Goal: Book appointment/travel/reservation

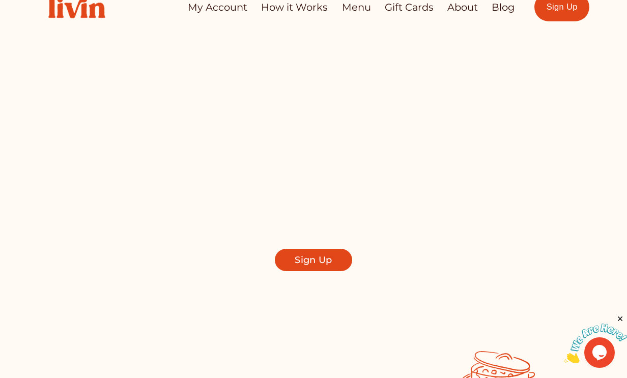
scroll to position [22, 0]
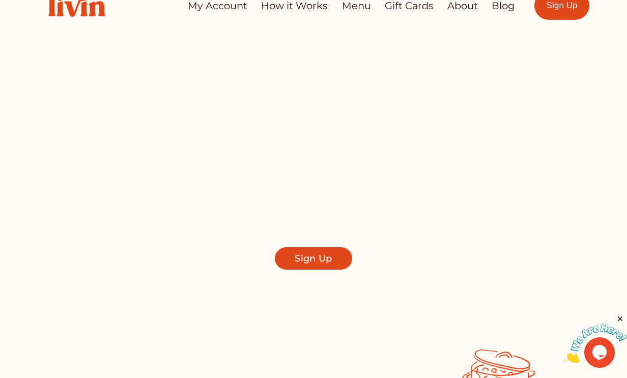
click at [237, 4] on link "My Account" at bounding box center [218, 6] width 60 height 20
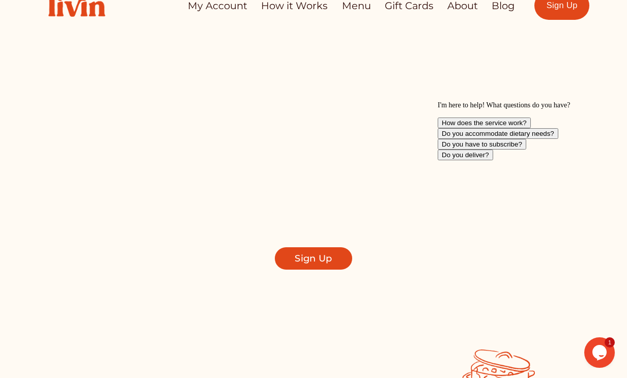
click at [343, 8] on link "Menu" at bounding box center [356, 6] width 29 height 20
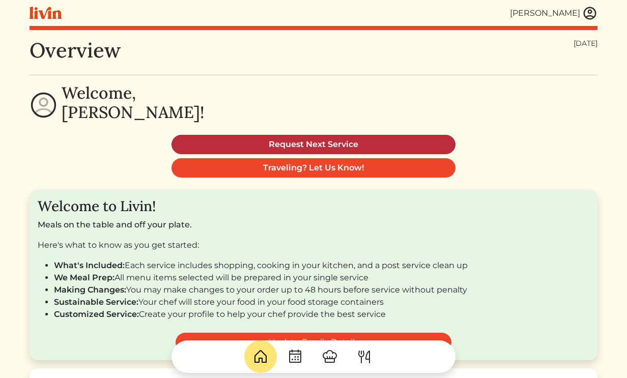
click at [278, 142] on link "Request Next Service" at bounding box center [314, 144] width 284 height 19
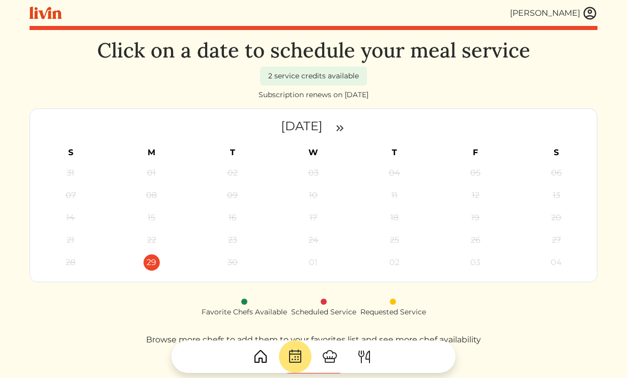
click at [341, 133] on img at bounding box center [340, 128] width 12 height 12
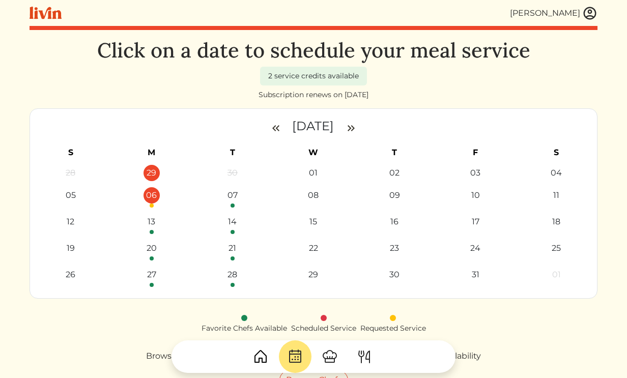
click at [156, 202] on link "06" at bounding box center [152, 197] width 16 height 20
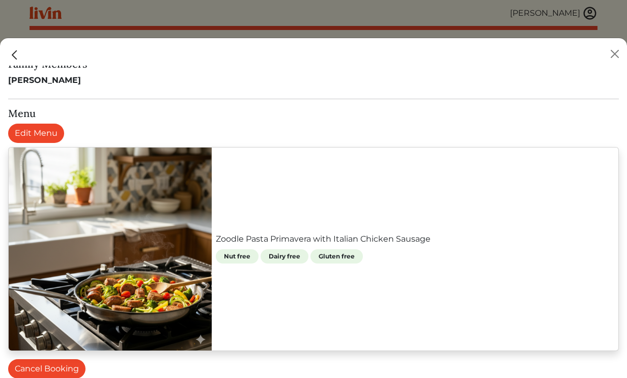
scroll to position [351, 0]
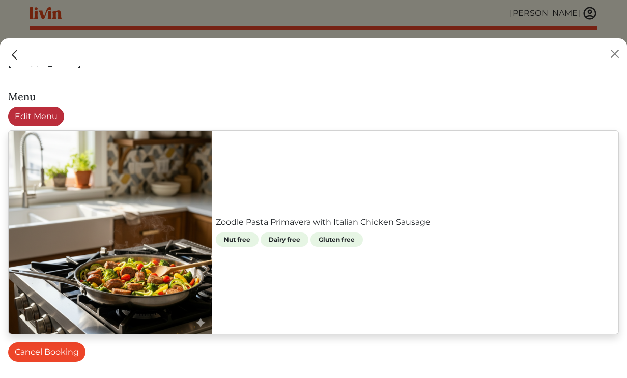
click at [56, 119] on link "Edit Menu" at bounding box center [36, 116] width 56 height 19
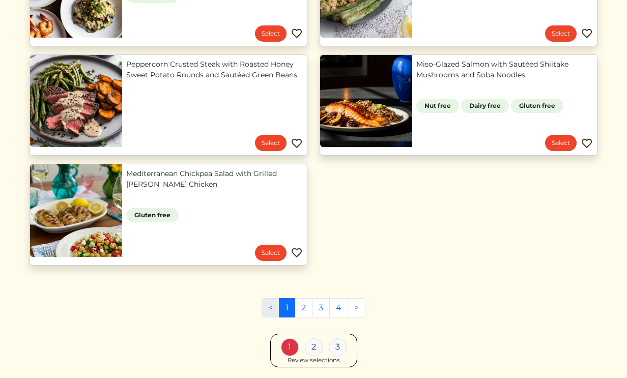
scroll to position [856, 0]
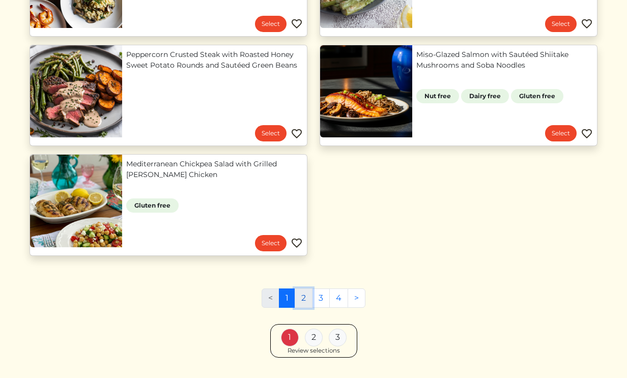
click at [300, 299] on link "2" at bounding box center [304, 298] width 18 height 19
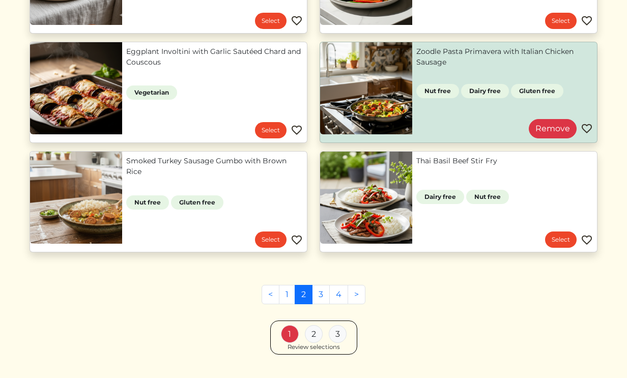
scroll to position [422, 0]
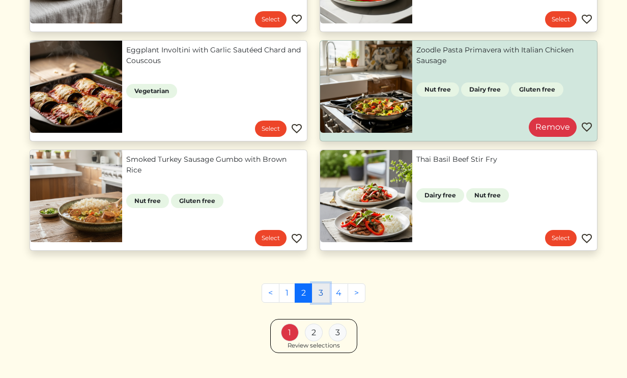
click at [317, 291] on link "3" at bounding box center [321, 292] width 18 height 19
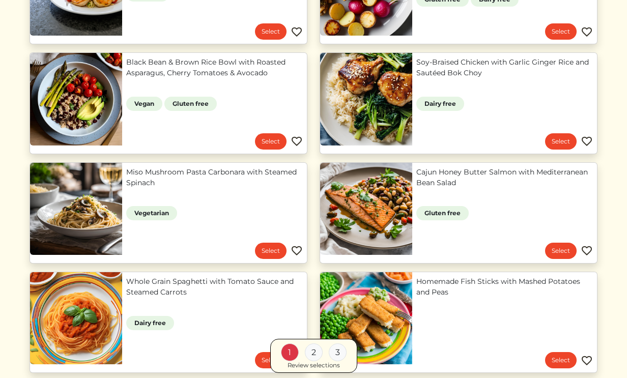
scroll to position [355, 0]
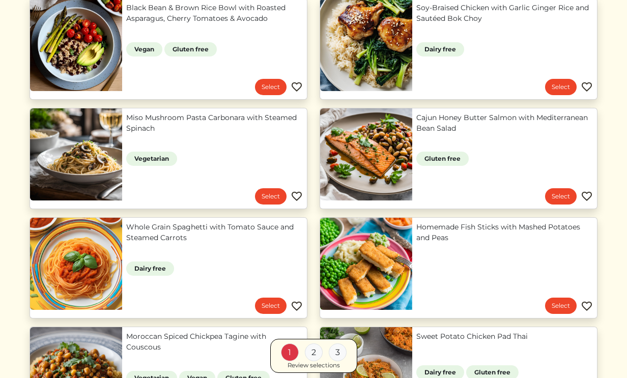
click at [311, 349] on div "2" at bounding box center [314, 353] width 18 height 18
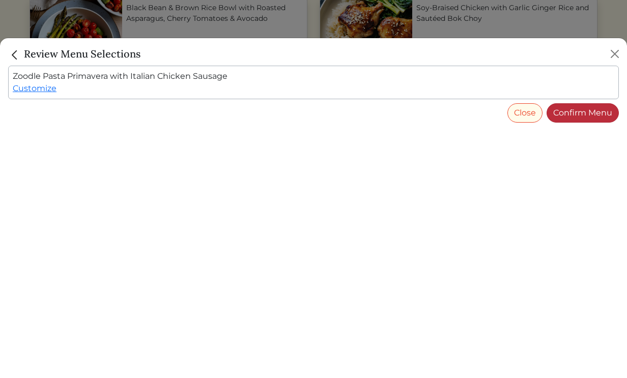
click at [601, 107] on link "Confirm Menu" at bounding box center [583, 112] width 72 height 19
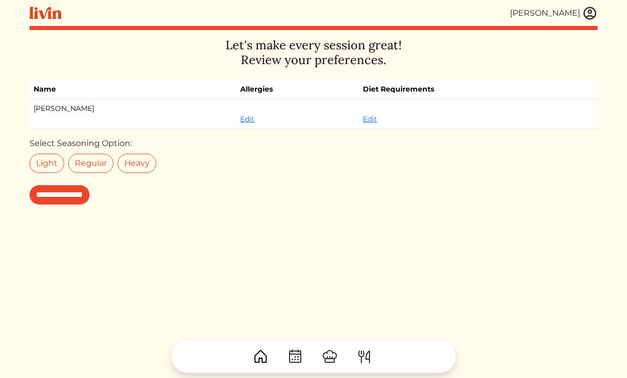
click at [325, 359] on img at bounding box center [330, 357] width 16 height 16
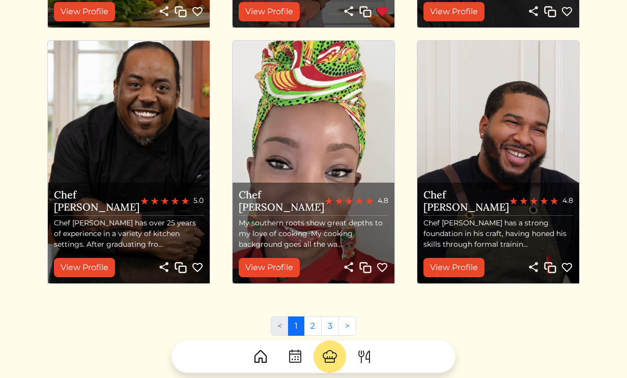
scroll to position [1161, 0]
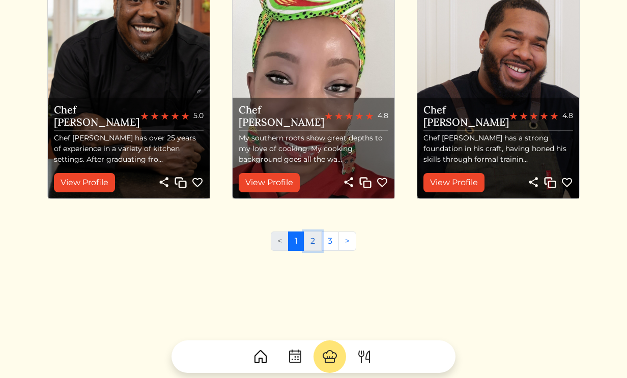
click at [315, 241] on link "2" at bounding box center [313, 241] width 18 height 19
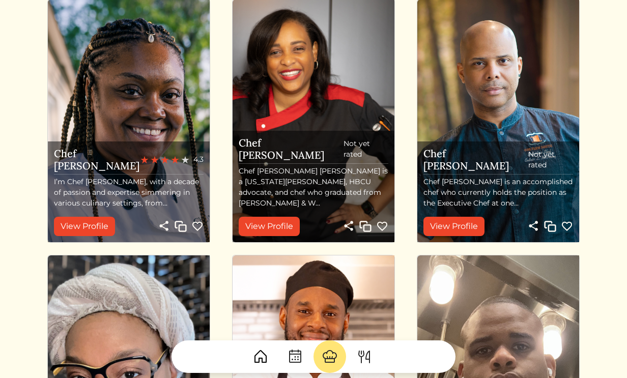
scroll to position [584, 0]
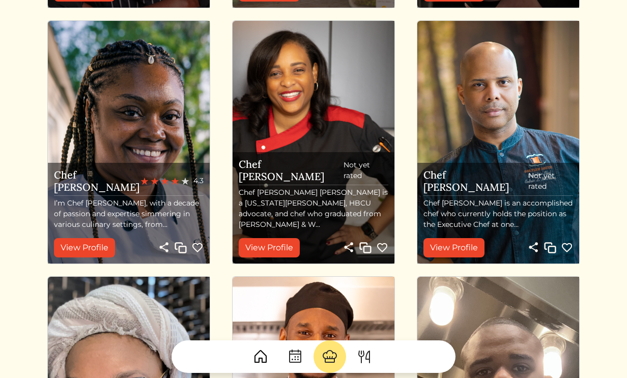
click at [124, 229] on p "I’m Chef [PERSON_NAME], with a decade of passion and expertise simmering in var…" at bounding box center [129, 214] width 150 height 32
click at [130, 218] on p "I’m Chef [PERSON_NAME], with a decade of passion and expertise simmering in var…" at bounding box center [129, 214] width 150 height 32
click at [177, 185] on img at bounding box center [175, 181] width 8 height 8
click at [189, 186] on div "4.3" at bounding box center [171, 181] width 63 height 11
click at [201, 186] on span "4.3" at bounding box center [198, 181] width 10 height 11
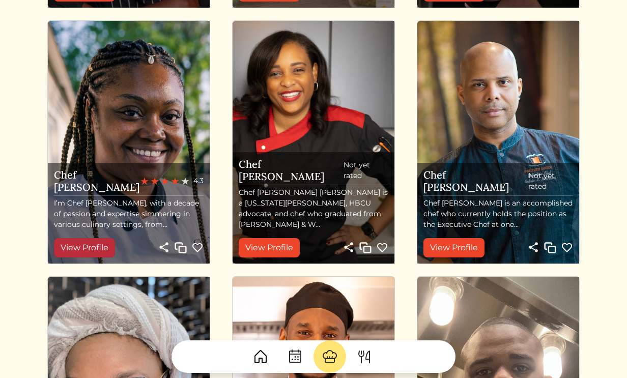
click at [94, 247] on link "View Profile" at bounding box center [84, 247] width 61 height 19
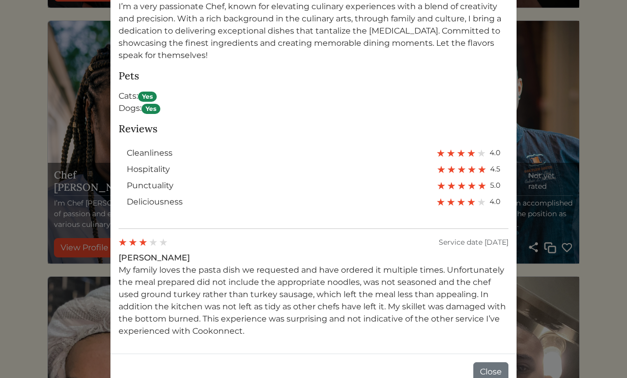
scroll to position [723, 0]
click at [49, 218] on div "Chef Lex Book Share Copy 4.3 About me Why I Cook I’m a very passionate Chef, kn…" at bounding box center [313, 189] width 627 height 378
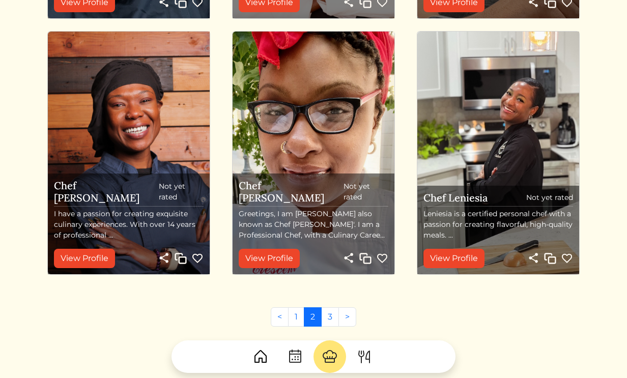
scroll to position [1107, 0]
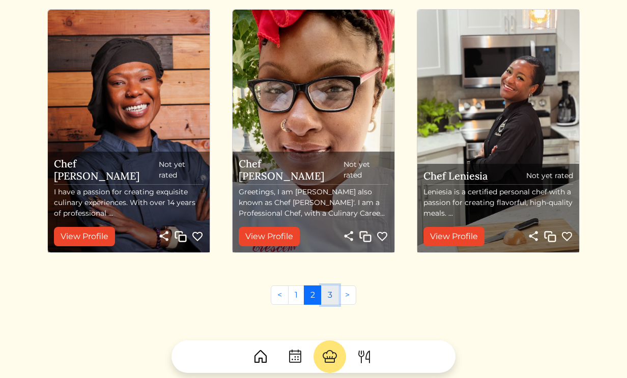
click at [335, 296] on link "3" at bounding box center [330, 295] width 18 height 19
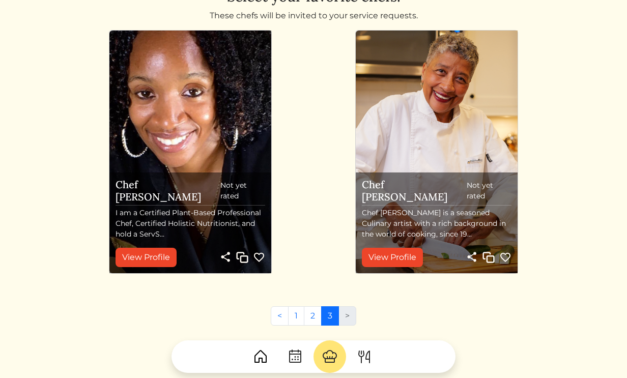
scroll to position [63, 0]
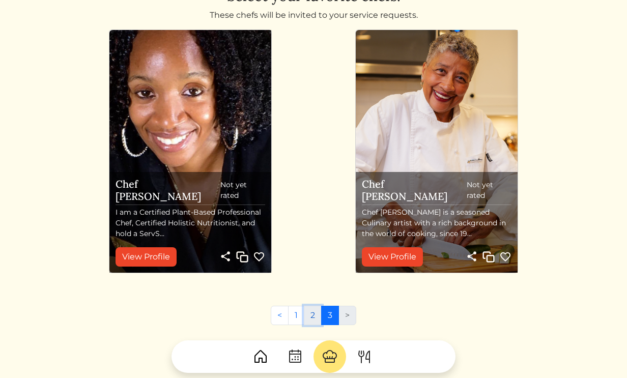
click at [309, 311] on link "2" at bounding box center [313, 315] width 18 height 19
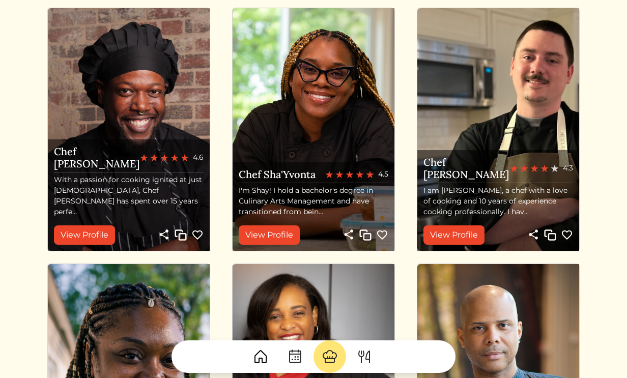
scroll to position [342, 0]
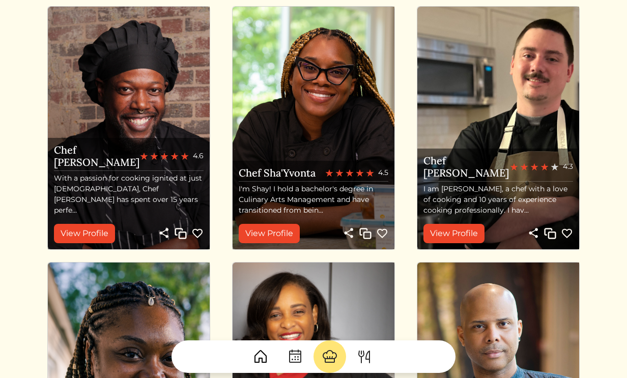
click at [142, 197] on p "With a passion for cooking ignited at just 12 years old, Chef Jaren has spent o…" at bounding box center [129, 194] width 150 height 43
click at [179, 161] on div "4.6" at bounding box center [172, 156] width 64 height 11
click at [109, 227] on link "View Profile" at bounding box center [84, 233] width 61 height 19
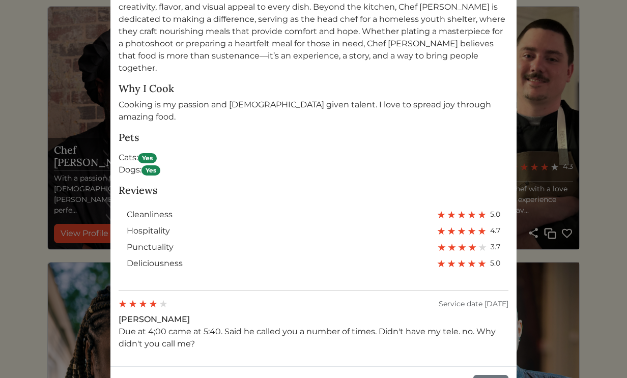
scroll to position [560, 0]
click at [82, 159] on div "Chef Jaren Head Chef, Covenant House Georgia Book Share Copy 4.6 76 services co…" at bounding box center [313, 189] width 627 height 378
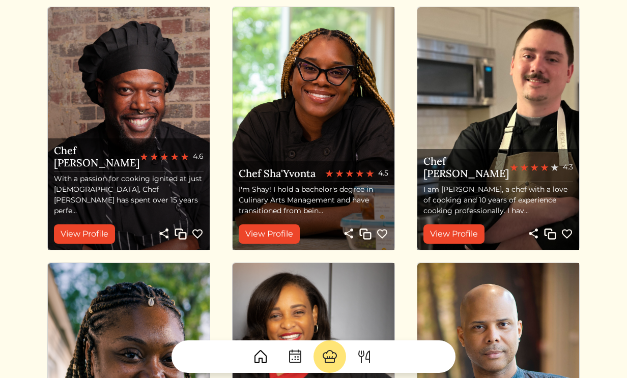
scroll to position [342, 0]
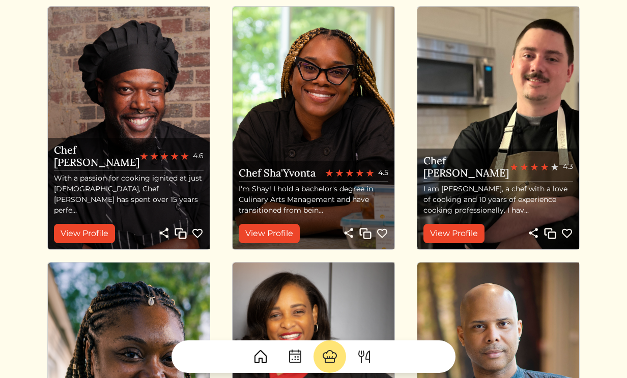
click at [340, 176] on img at bounding box center [339, 173] width 8 height 8
click at [280, 234] on link "View Profile" at bounding box center [269, 233] width 61 height 19
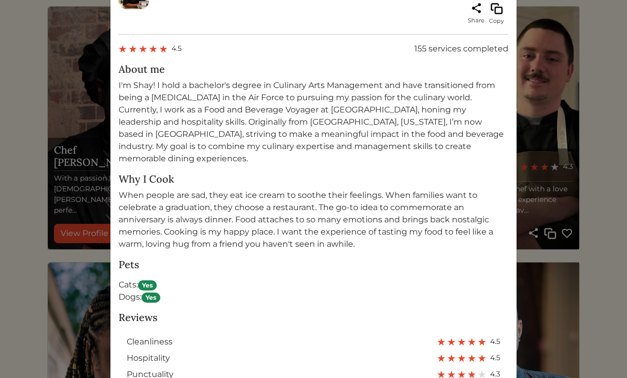
scroll to position [525, 0]
click at [63, 254] on div "Chef Sha'yvonta Book Share Copy 4.5 155 services completed About me Why I Cook …" at bounding box center [313, 189] width 627 height 378
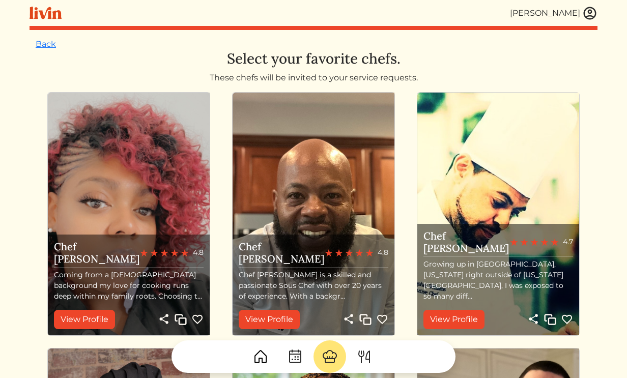
scroll to position [1, 0]
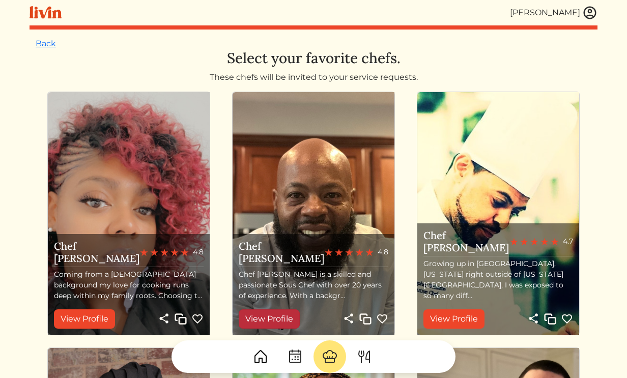
click at [282, 318] on link "View Profile" at bounding box center [269, 318] width 61 height 19
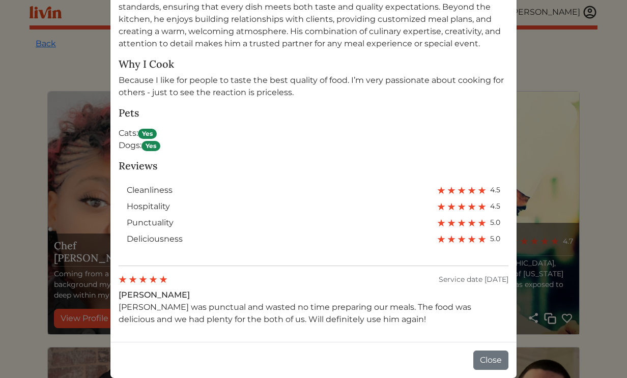
scroll to position [676, 0]
click at [481, 359] on button "Close" at bounding box center [490, 359] width 35 height 19
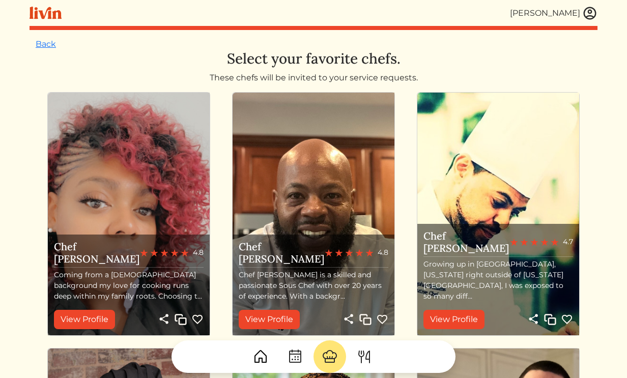
scroll to position [1, 0]
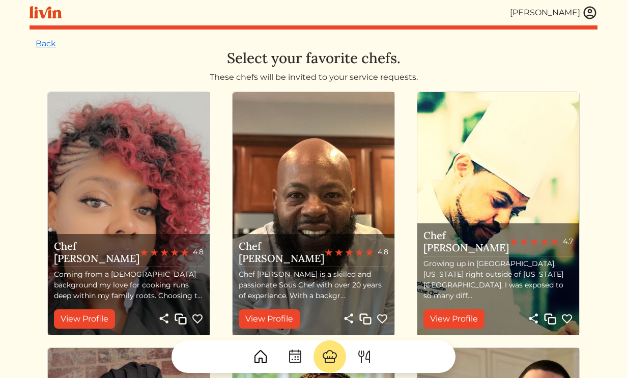
click at [381, 318] on img at bounding box center [382, 319] width 12 height 12
click at [459, 317] on link "View Profile" at bounding box center [453, 318] width 61 height 19
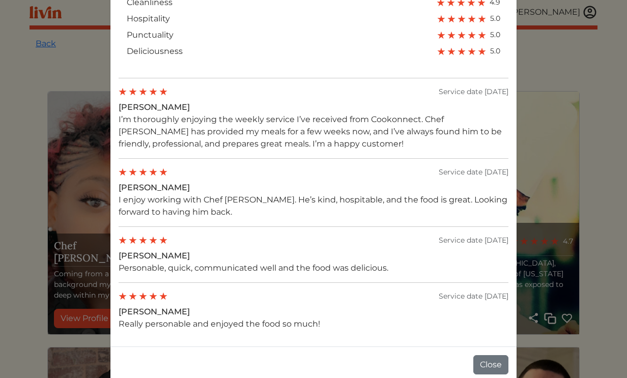
scroll to position [764, 0]
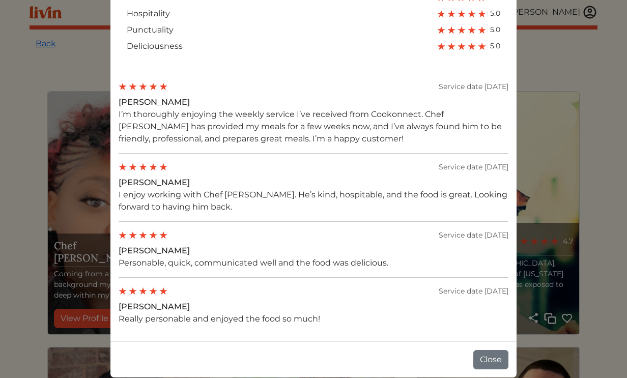
click at [535, 176] on div "Chef Christopher Book Share Copy 4.7 101 services completed About me Why I Cook…" at bounding box center [313, 189] width 627 height 378
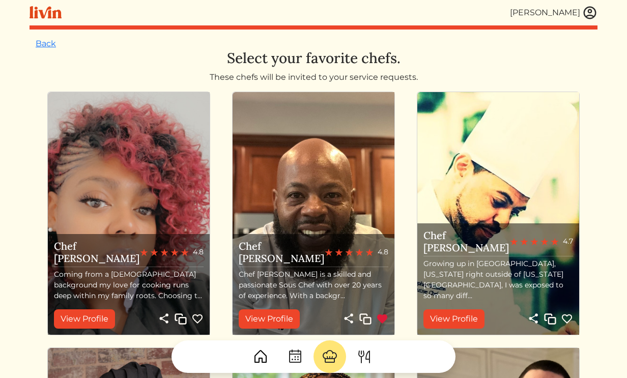
click at [565, 317] on img at bounding box center [567, 319] width 12 height 12
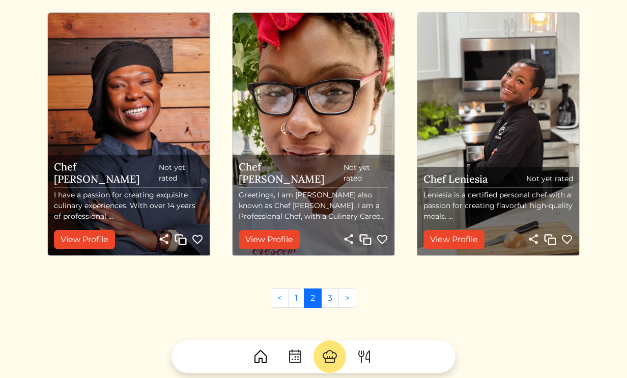
scroll to position [1103, 0]
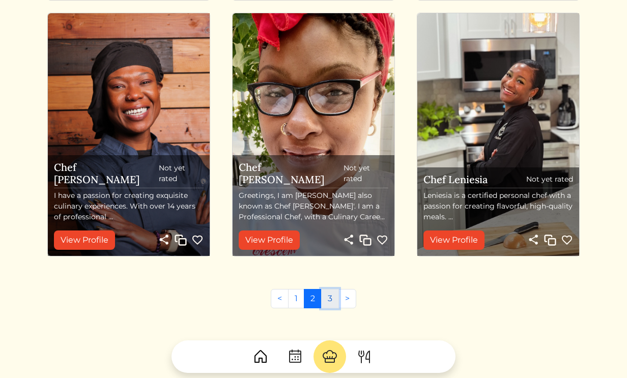
click at [328, 296] on link "3" at bounding box center [330, 298] width 18 height 19
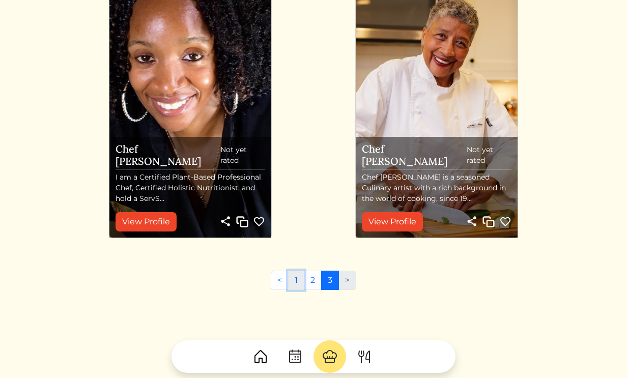
click at [296, 281] on link "1" at bounding box center [296, 280] width 16 height 19
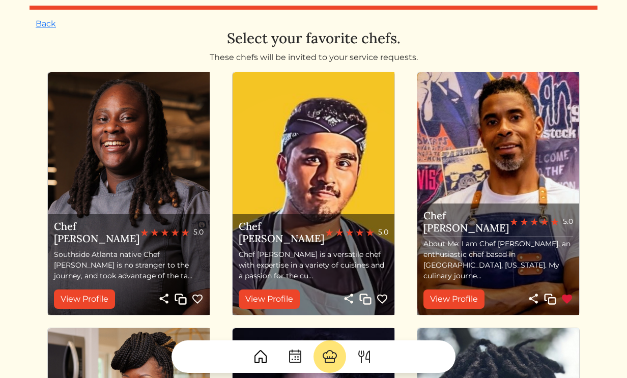
scroll to position [22, 0]
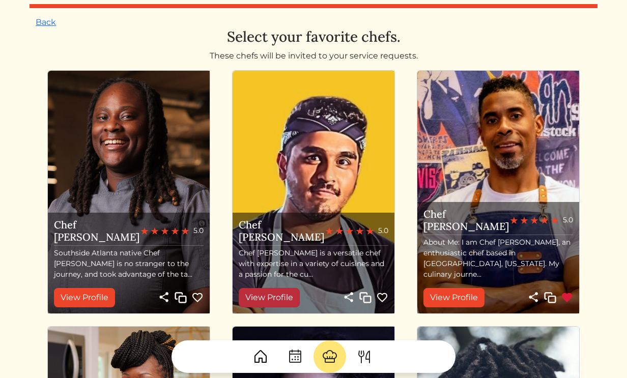
click at [274, 298] on link "View Profile" at bounding box center [269, 297] width 61 height 19
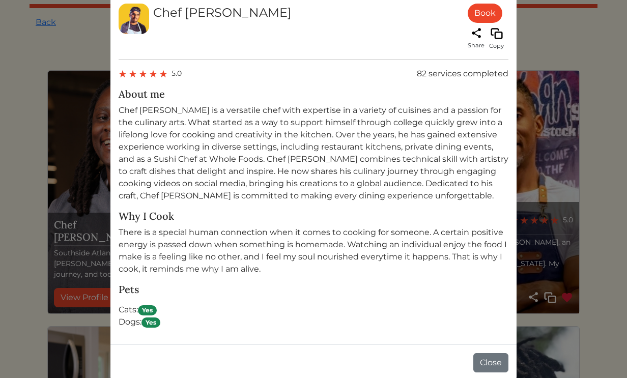
scroll to position [502, 0]
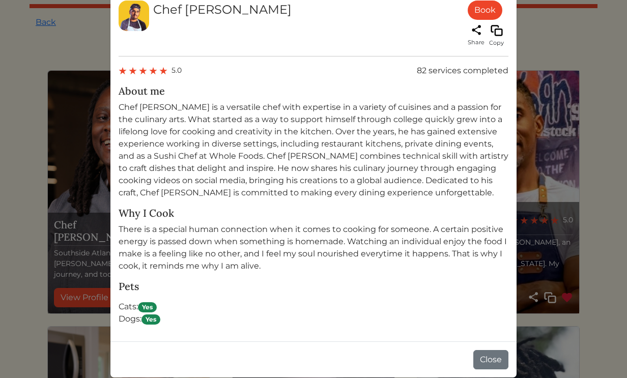
click at [156, 70] on img at bounding box center [153, 71] width 8 height 8
click at [495, 359] on button "Close" at bounding box center [490, 359] width 35 height 19
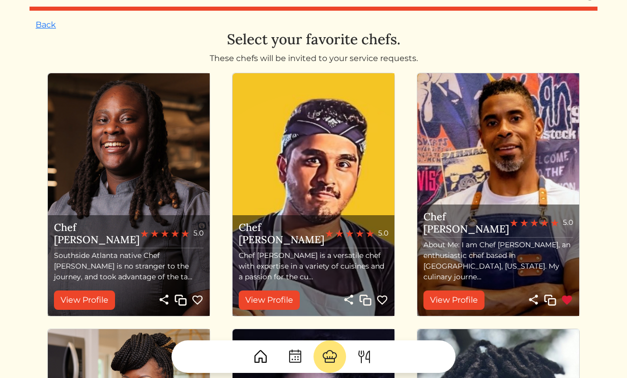
scroll to position [22, 0]
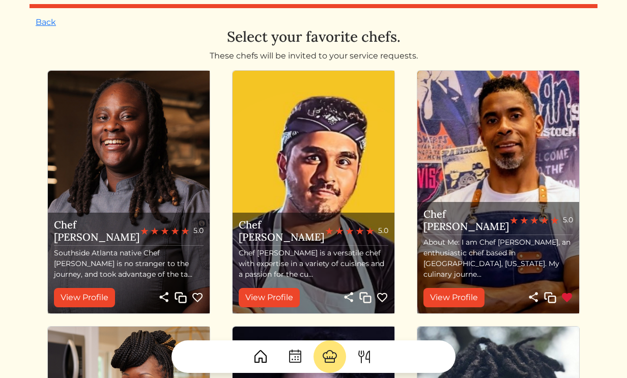
click at [380, 297] on img at bounding box center [382, 298] width 12 height 12
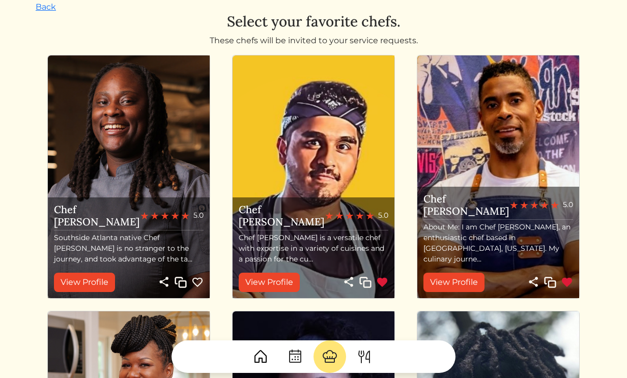
scroll to position [39, 0]
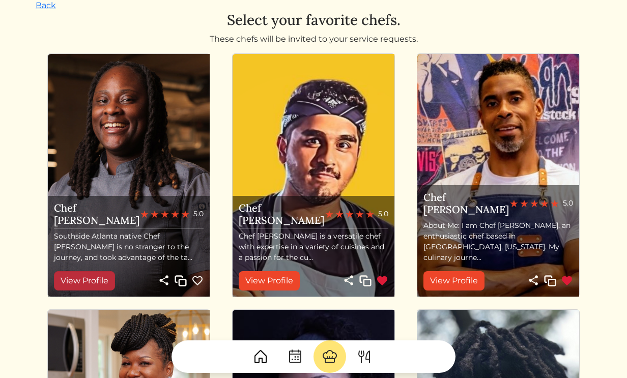
click at [91, 279] on link "View Profile" at bounding box center [84, 280] width 61 height 19
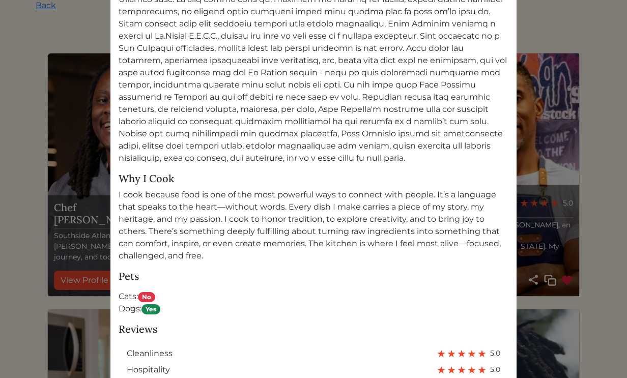
scroll to position [671, 0]
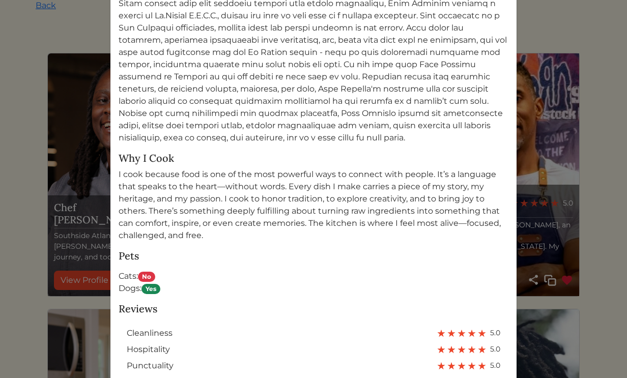
click at [55, 306] on div "Chef Akaysha Personal Chef Book Share Copy 5.0 318 services completed About me …" at bounding box center [313, 189] width 627 height 378
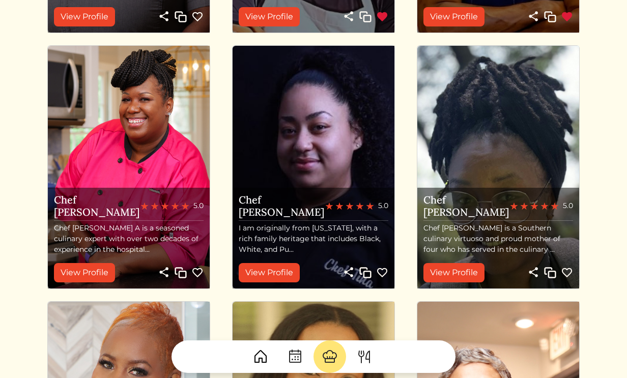
scroll to position [304, 0]
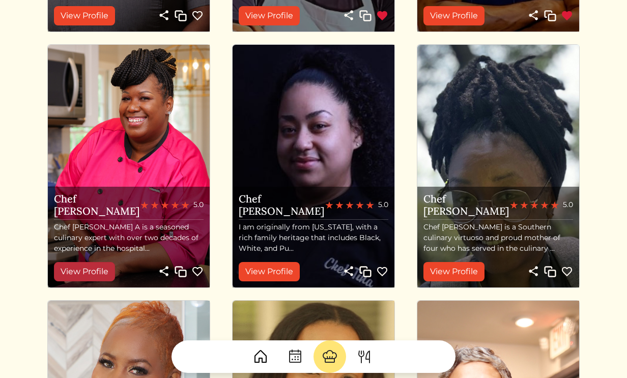
click at [84, 274] on link "View Profile" at bounding box center [84, 271] width 61 height 19
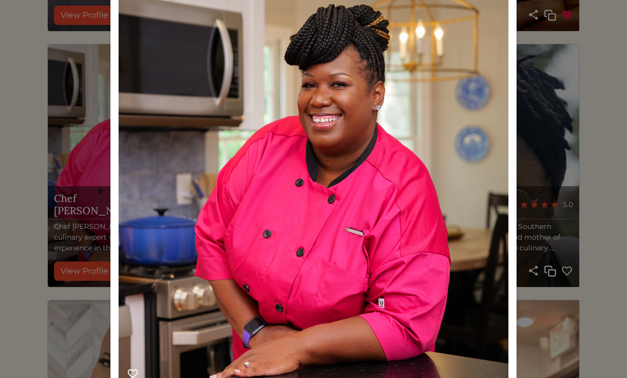
scroll to position [0, 0]
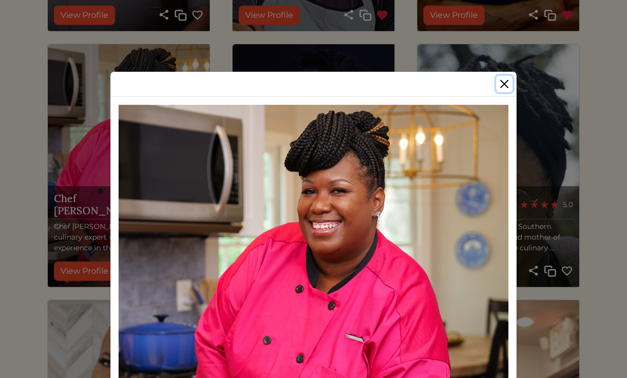
click at [501, 88] on button "Close" at bounding box center [504, 84] width 16 height 16
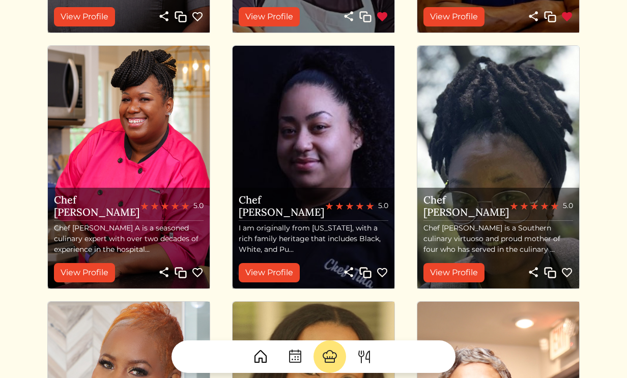
scroll to position [304, 0]
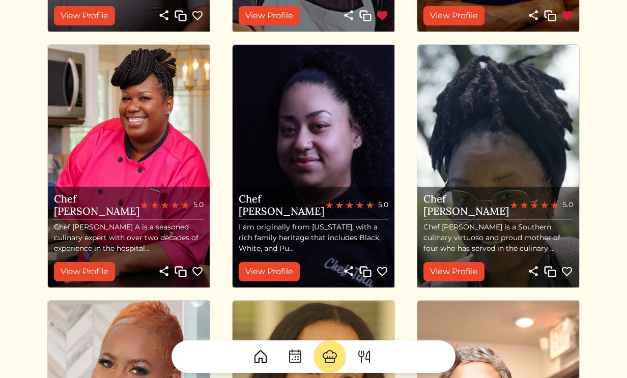
click at [195, 272] on img at bounding box center [197, 272] width 12 height 12
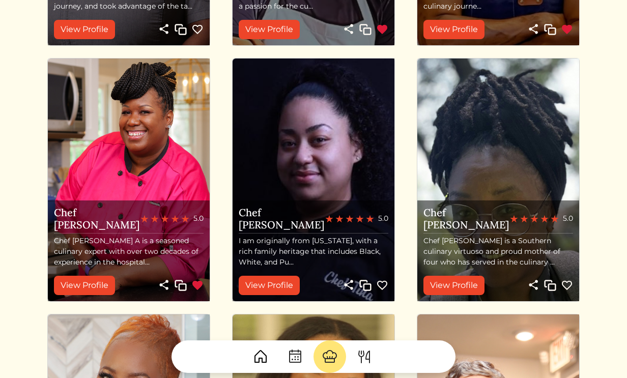
scroll to position [291, 0]
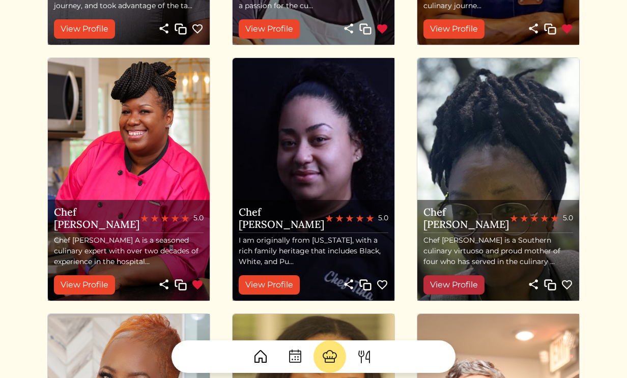
click at [458, 283] on link "View Profile" at bounding box center [453, 284] width 61 height 19
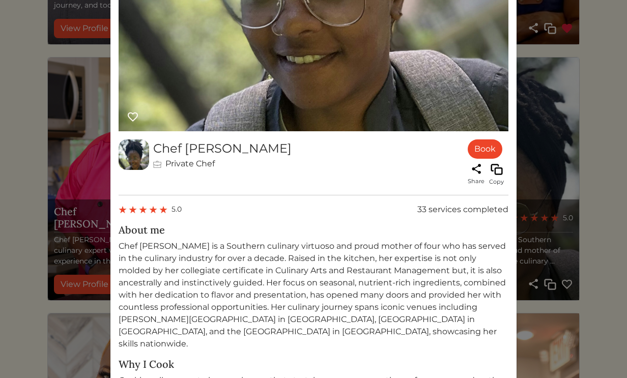
scroll to position [527, 0]
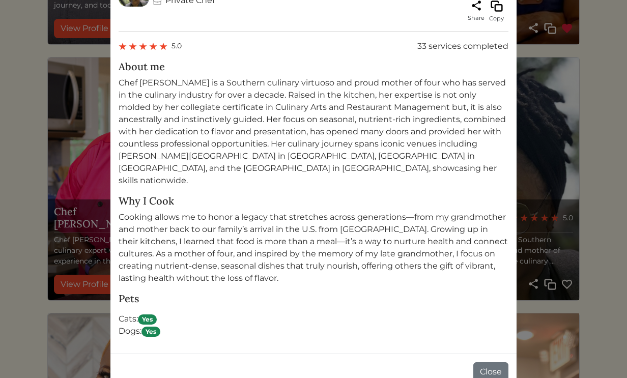
click at [165, 45] on img at bounding box center [163, 46] width 8 height 8
click at [483, 362] on button "Close" at bounding box center [490, 371] width 35 height 19
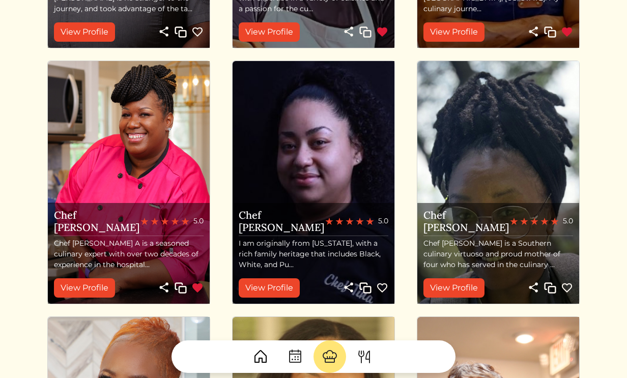
scroll to position [291, 0]
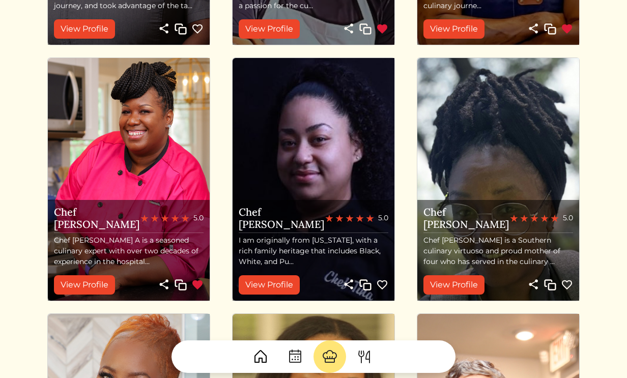
click at [567, 279] on img at bounding box center [567, 285] width 12 height 12
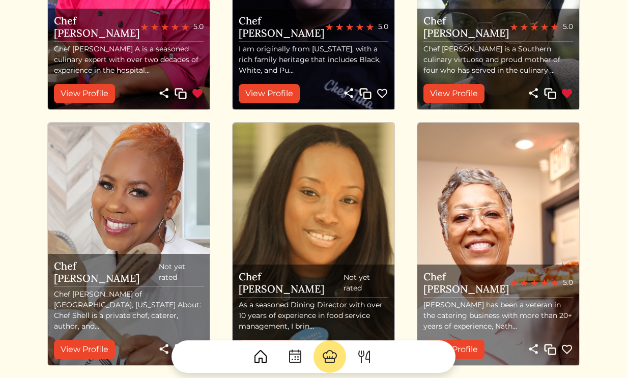
scroll to position [484, 0]
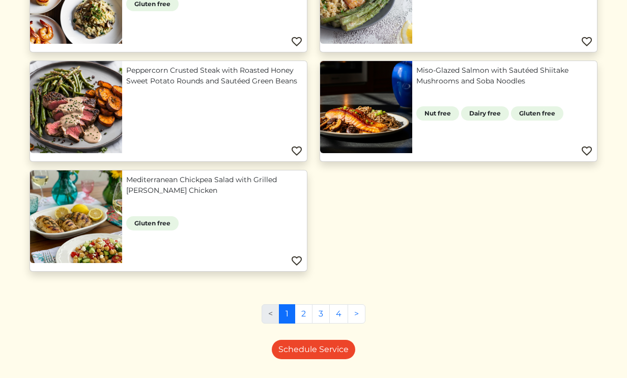
scroll to position [843, 0]
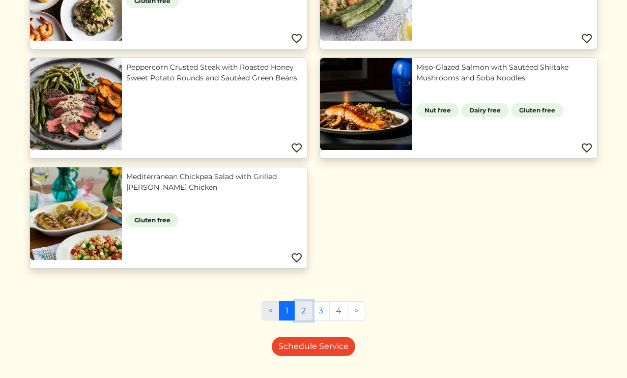
click at [304, 312] on link "2" at bounding box center [304, 310] width 18 height 19
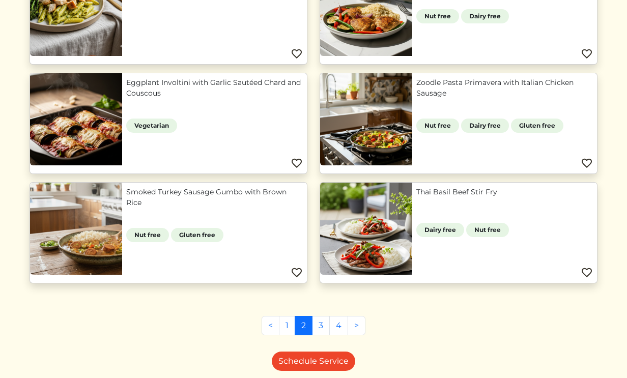
scroll to position [392, 0]
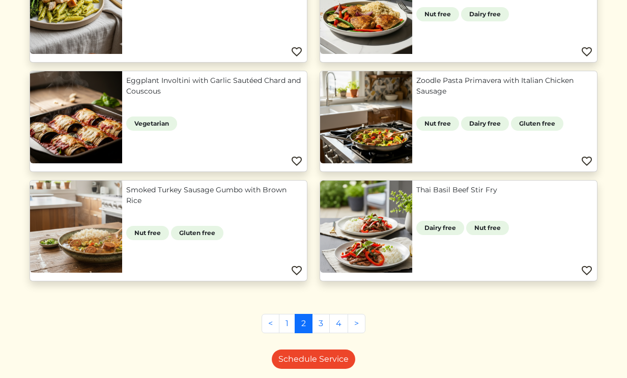
click at [416, 195] on link "Thai Basil Beef Stir Fry" at bounding box center [504, 190] width 177 height 11
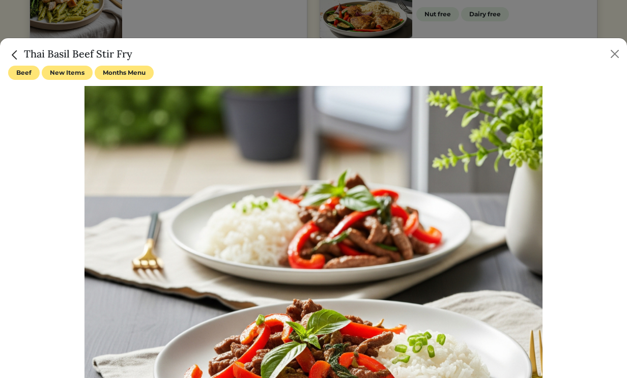
scroll to position [208, 0]
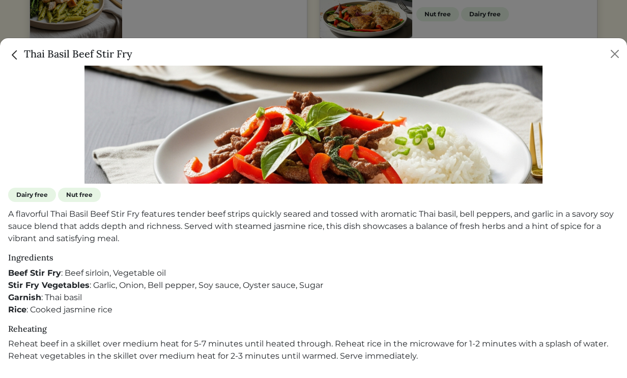
click at [14, 50] on img "Close" at bounding box center [14, 54] width 13 height 13
